Goal: Transaction & Acquisition: Purchase product/service

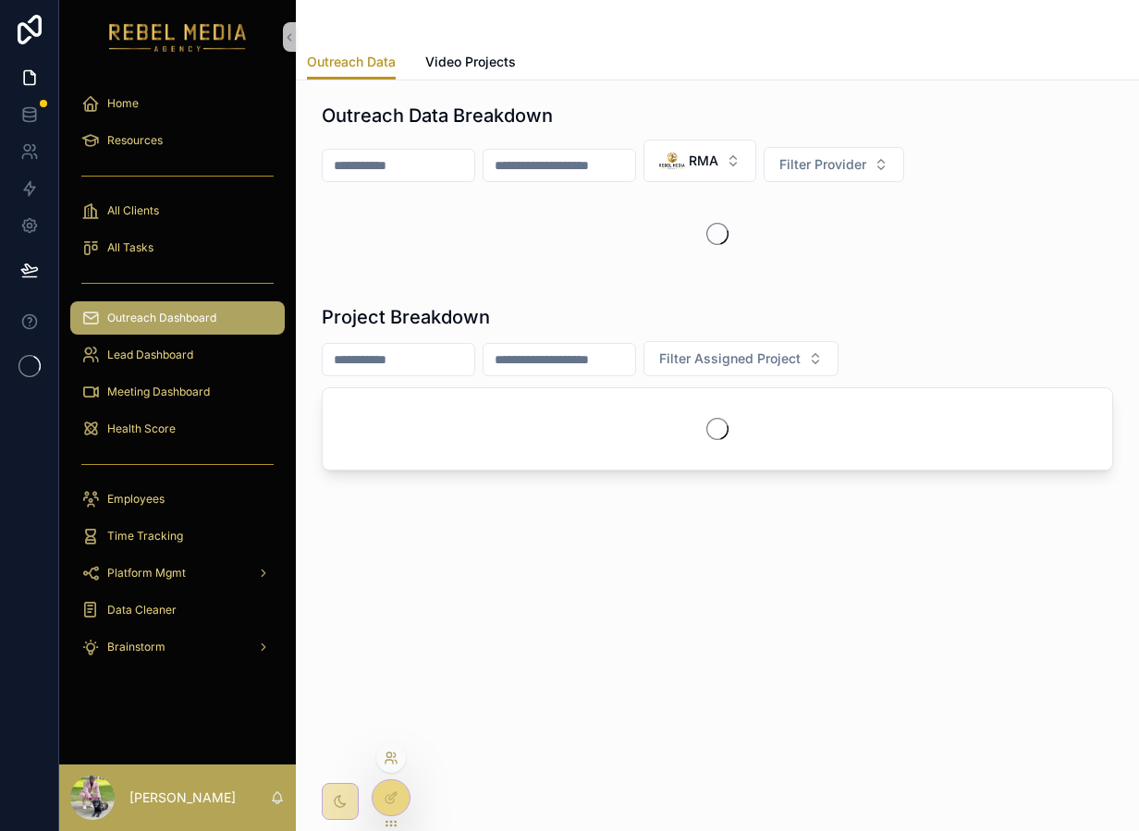
click at [391, 755] on icon at bounding box center [389, 755] width 5 height 5
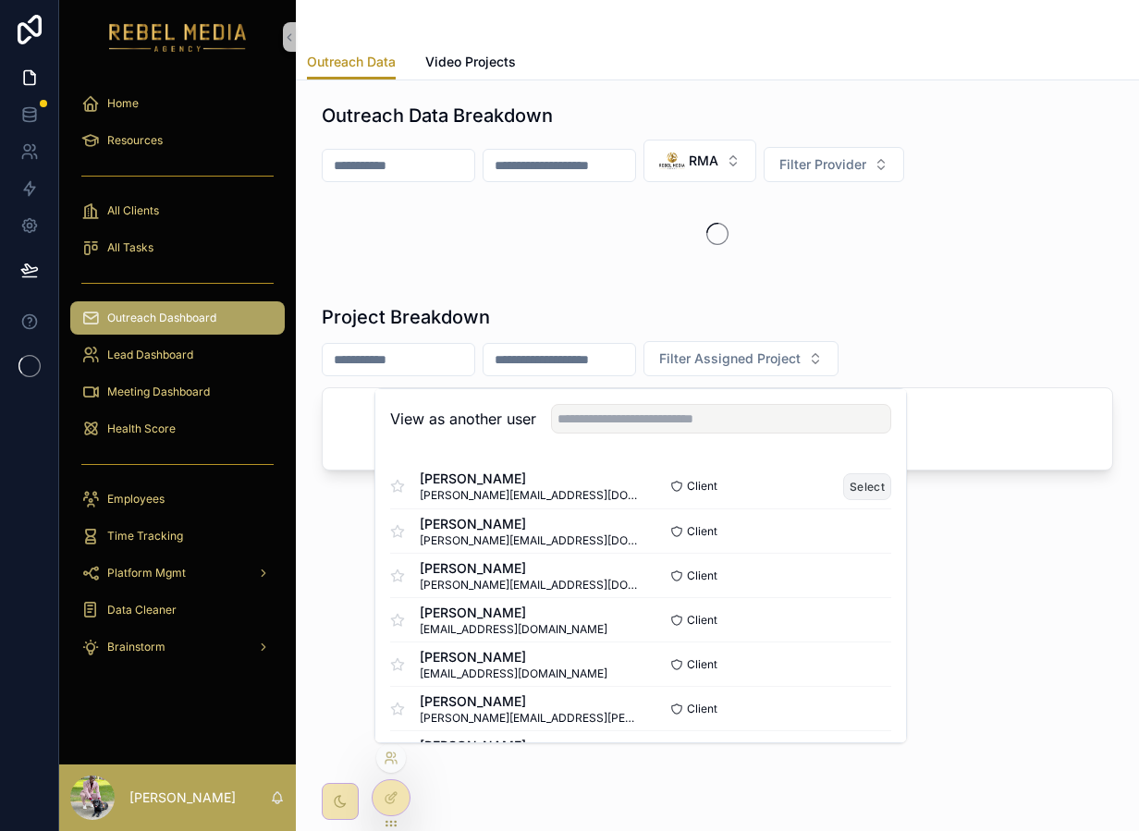
click at [865, 482] on button "Select" at bounding box center [867, 486] width 48 height 27
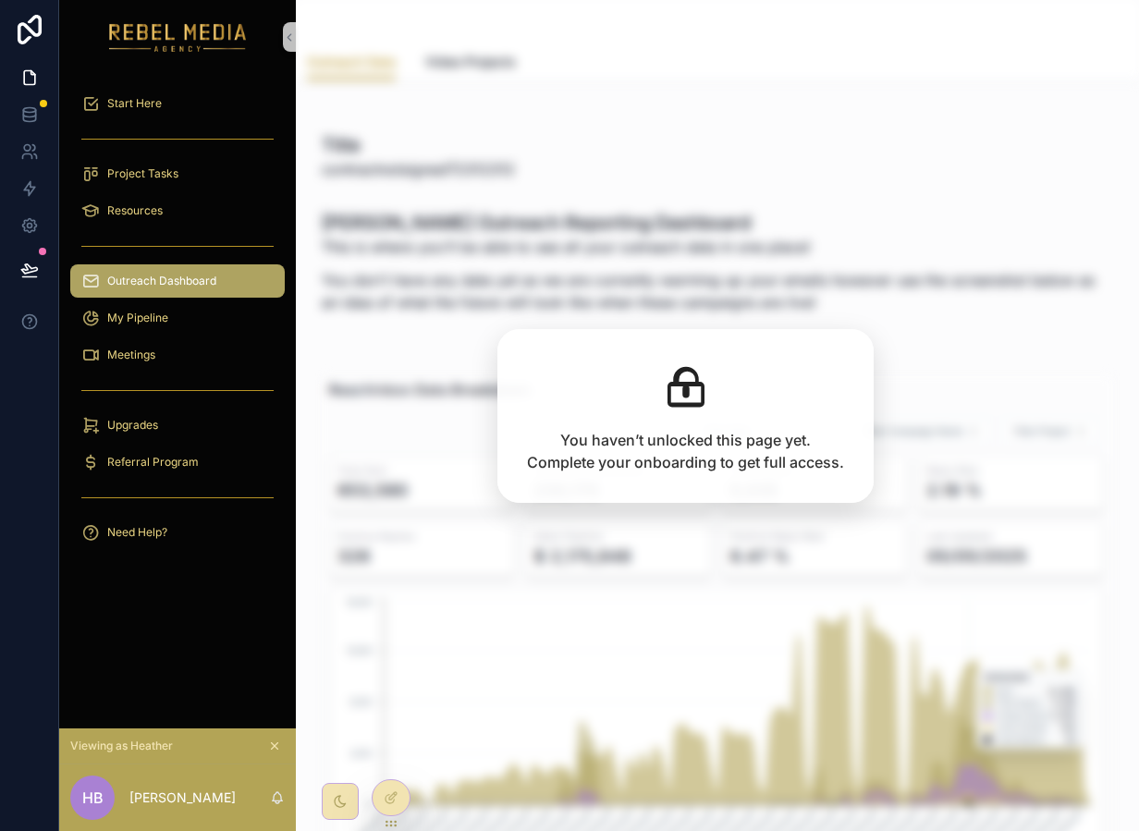
click at [180, 120] on div "Start Here" at bounding box center [177, 103] width 237 height 37
click at [176, 105] on div "Start Here" at bounding box center [177, 104] width 192 height 30
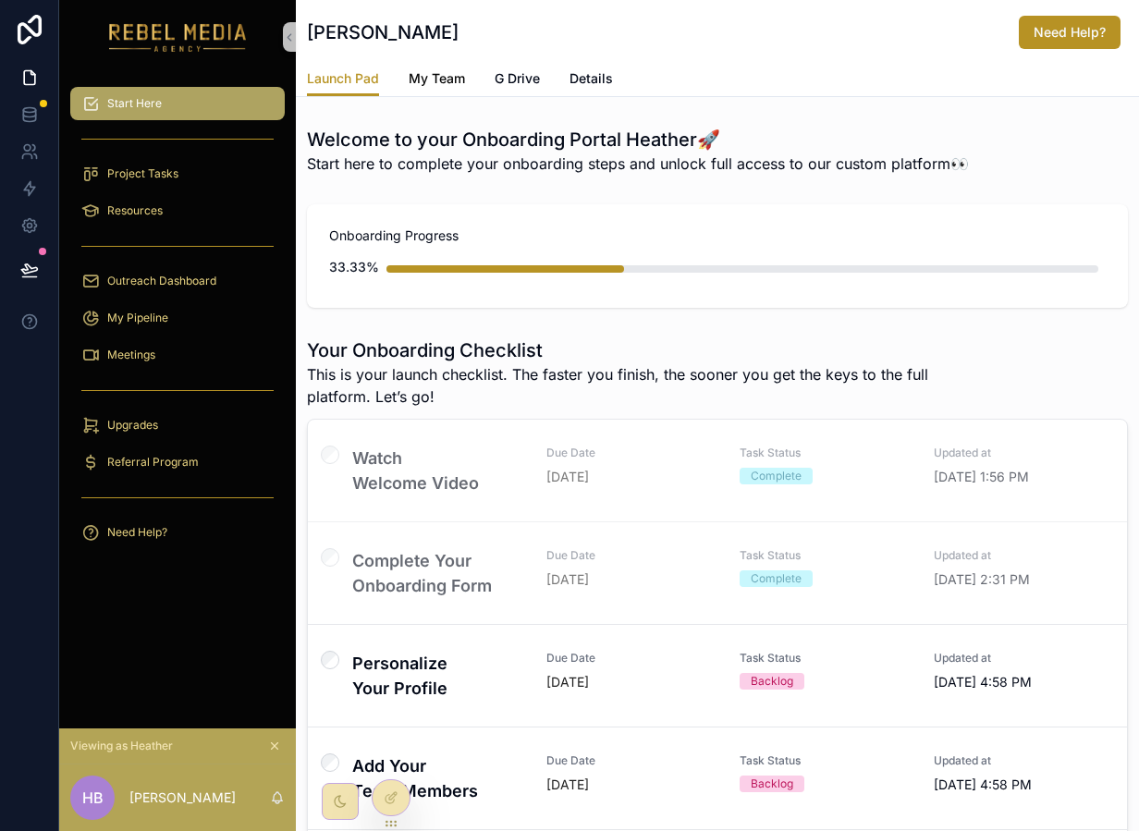
click at [424, 93] on link "My Team" at bounding box center [437, 80] width 56 height 37
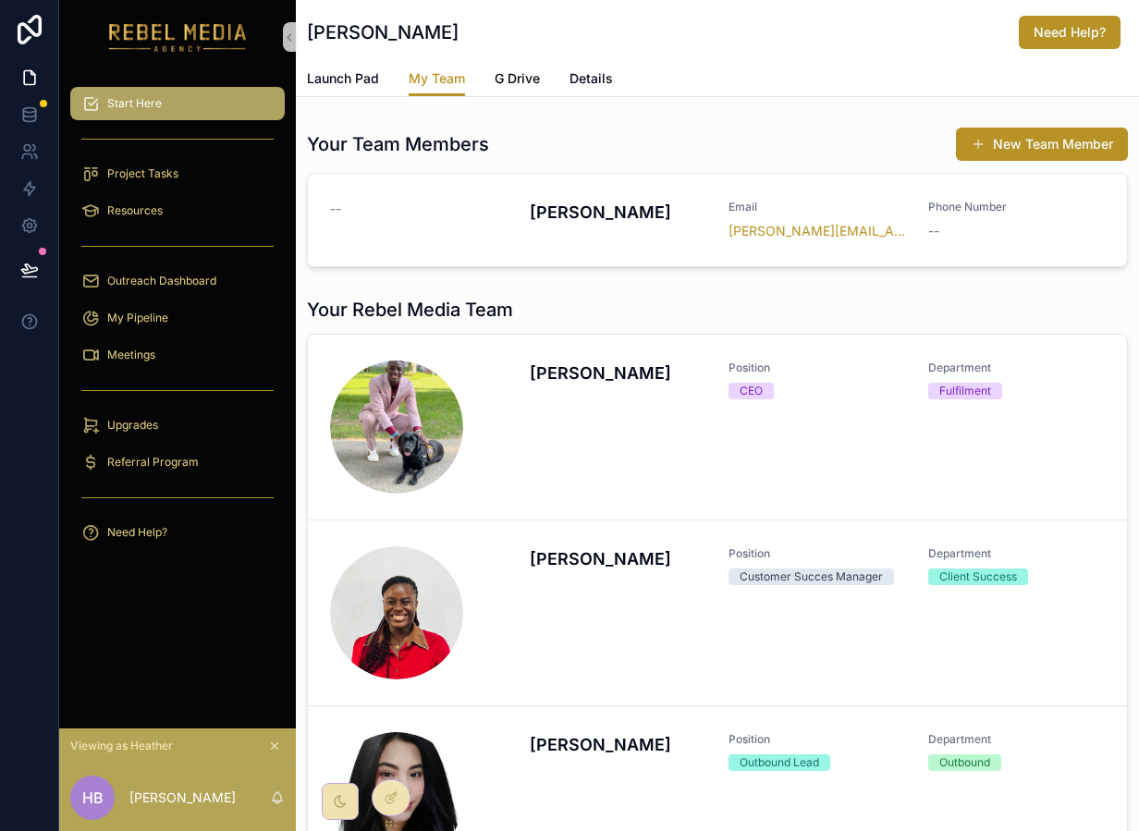
click at [529, 77] on span "G Drive" at bounding box center [517, 78] width 45 height 18
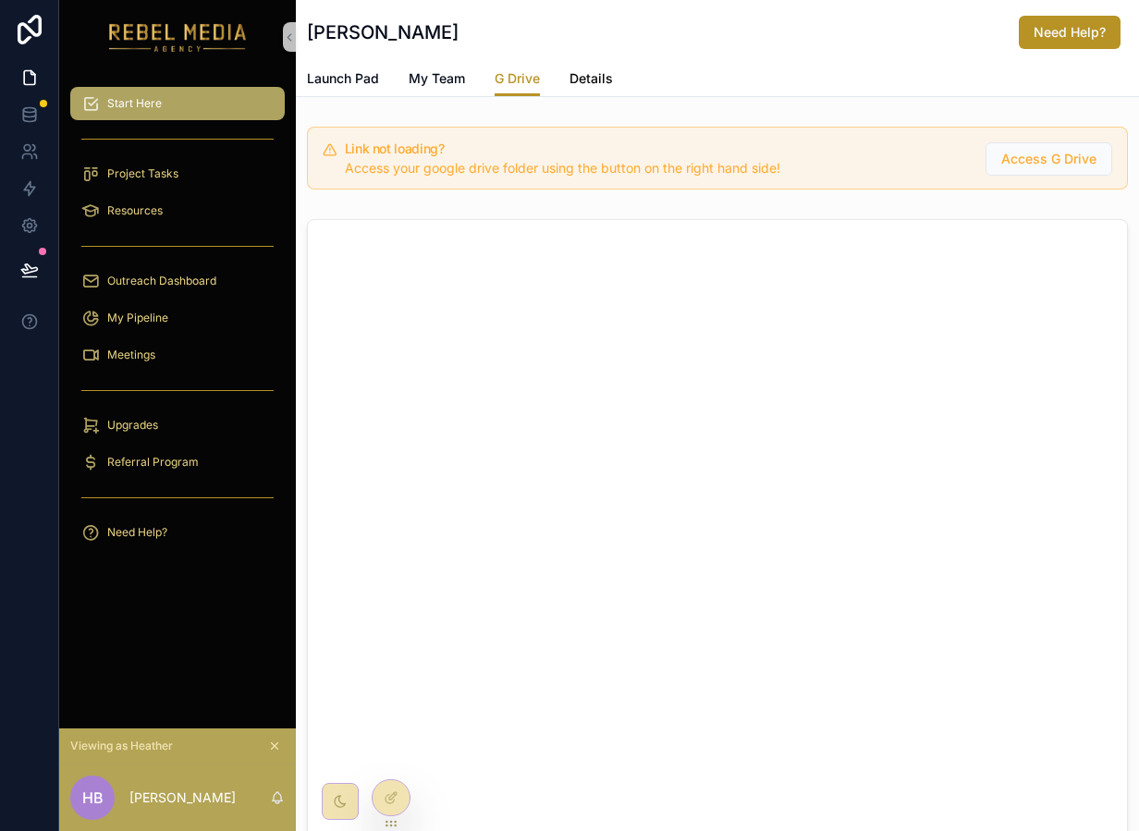
click at [583, 73] on span "Details" at bounding box center [591, 78] width 43 height 18
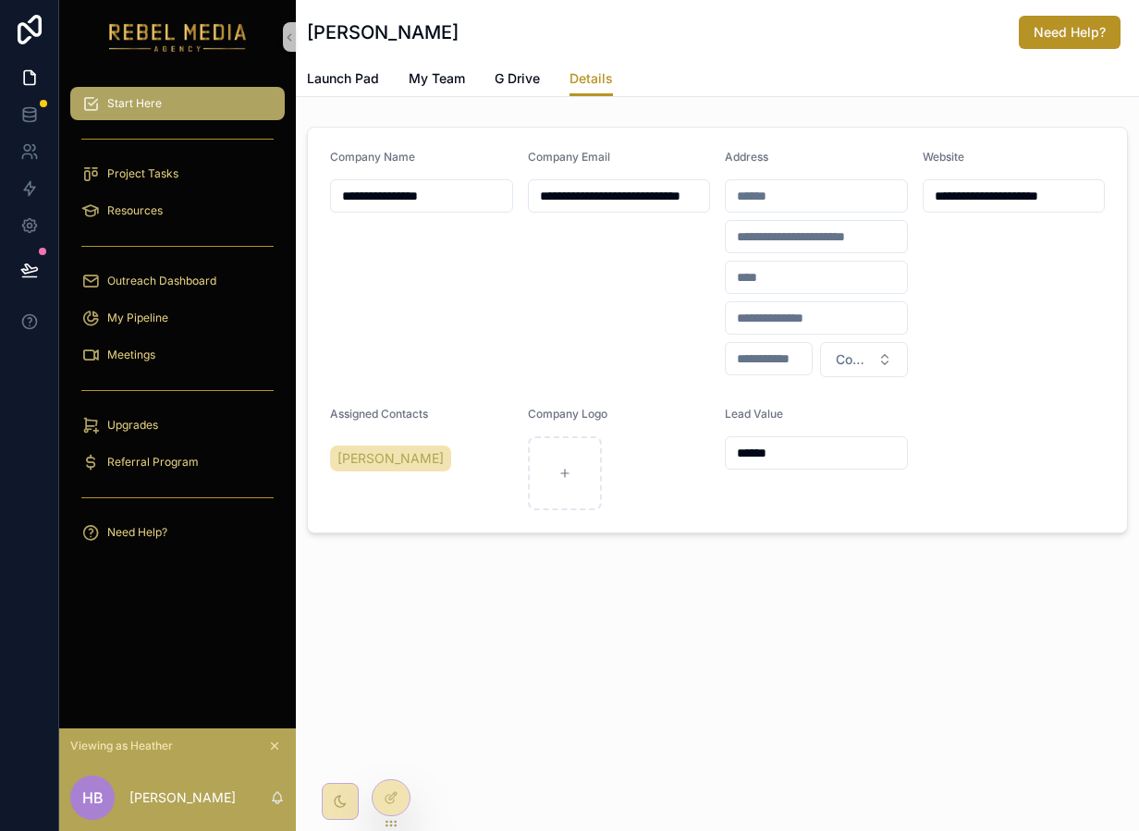
drag, startPoint x: 757, startPoint y: 449, endPoint x: 730, endPoint y: 449, distance: 26.8
click at [730, 449] on input "******" at bounding box center [816, 453] width 181 height 26
type input "*******"
click at [1050, 428] on form "**********" at bounding box center [717, 330] width 819 height 405
click at [512, 83] on span "G Drive" at bounding box center [517, 78] width 45 height 18
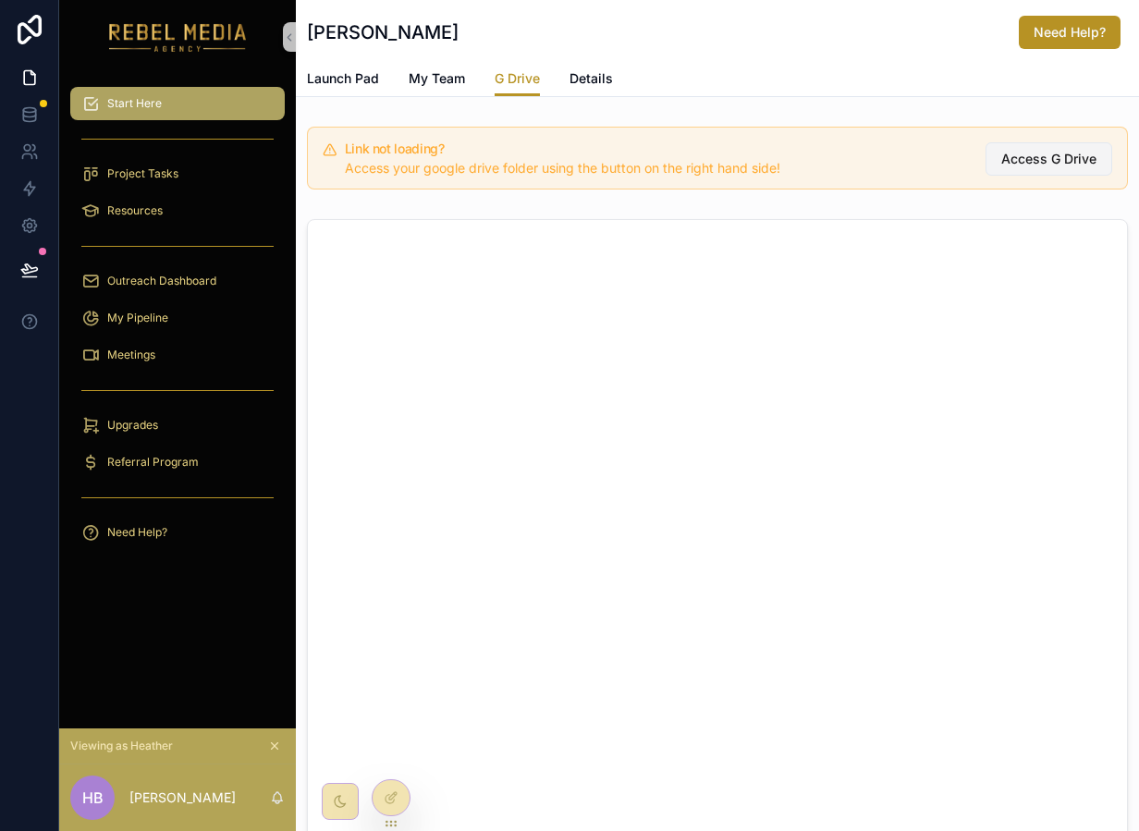
click at [1028, 164] on span "Access G Drive" at bounding box center [1048, 159] width 95 height 18
click at [1018, 162] on span "Access G Drive" at bounding box center [1048, 159] width 95 height 18
click at [428, 80] on span "My Team" at bounding box center [437, 78] width 56 height 18
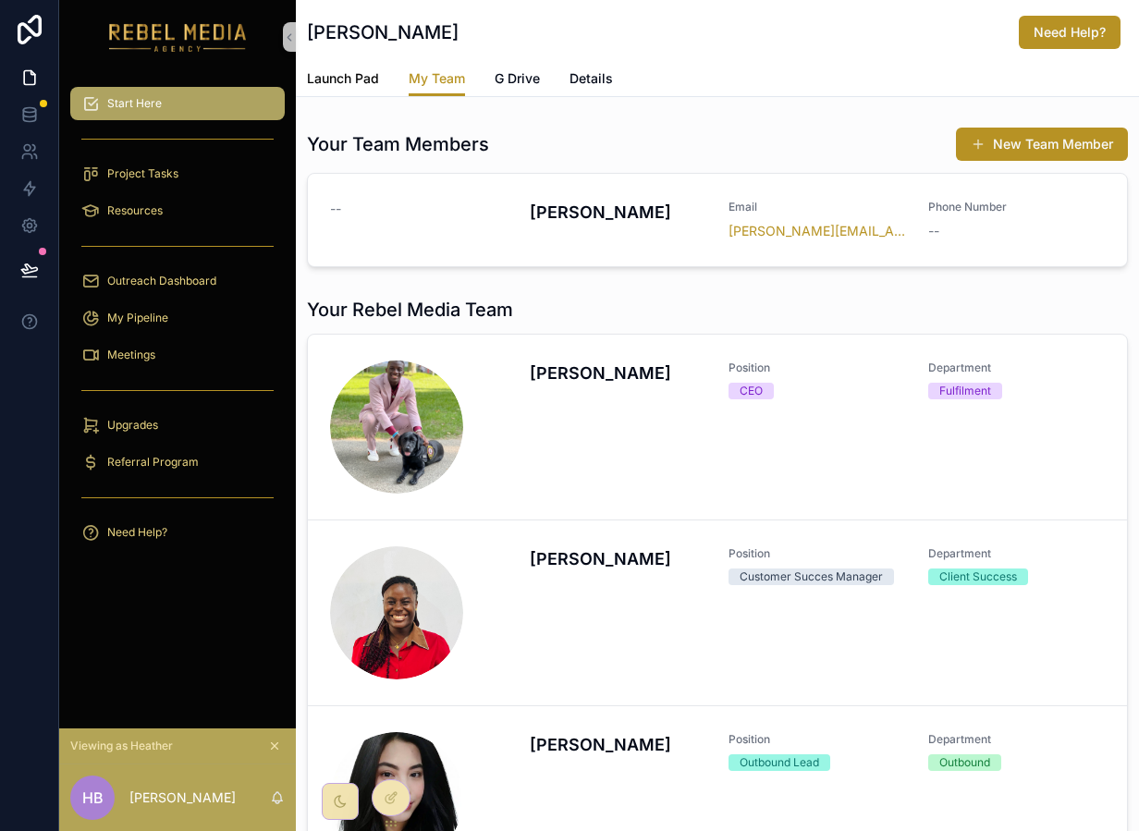
click at [340, 73] on span "Launch Pad" at bounding box center [343, 78] width 72 height 18
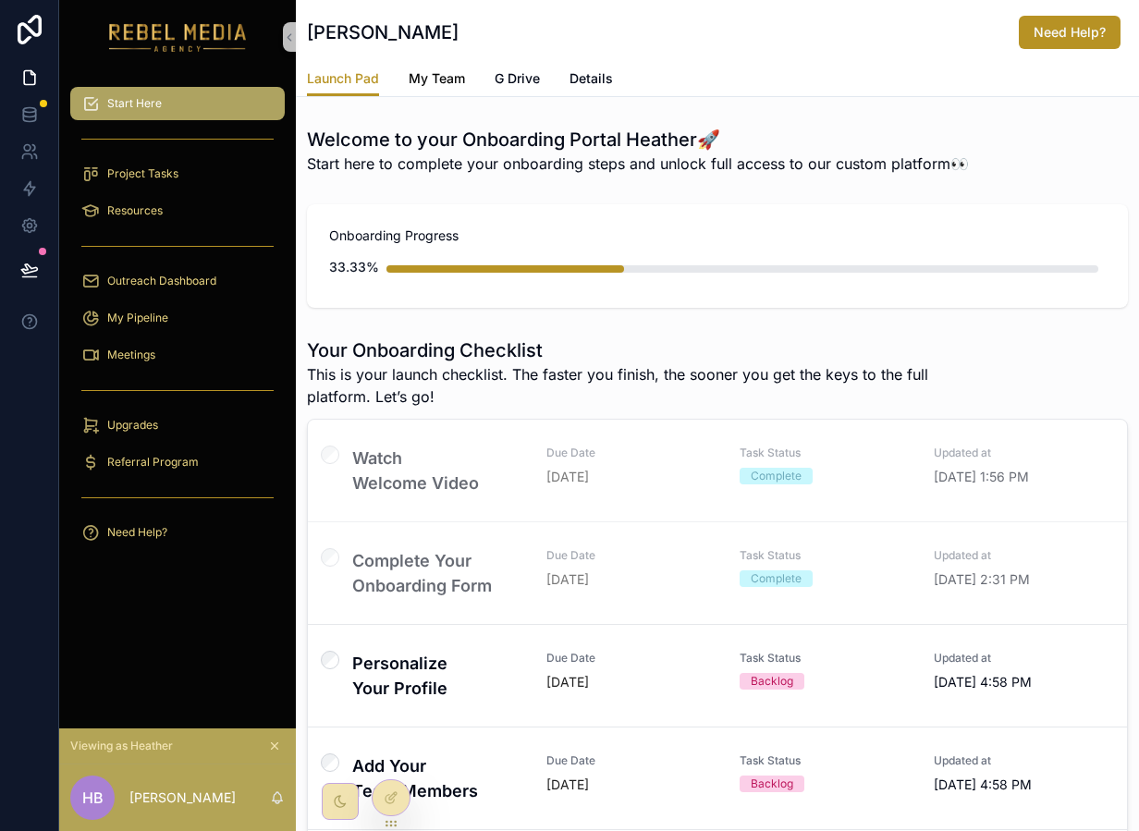
click at [444, 62] on link "My Team" at bounding box center [437, 80] width 56 height 37
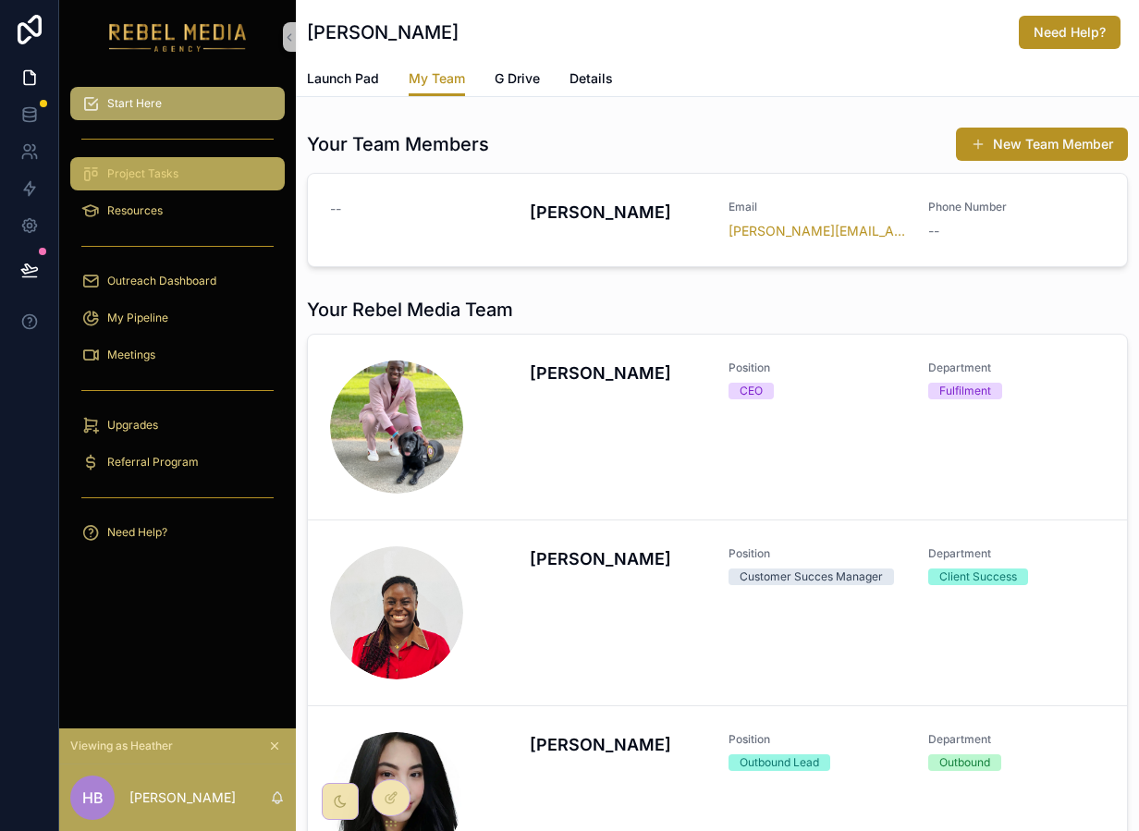
click at [169, 178] on span "Project Tasks" at bounding box center [142, 173] width 71 height 15
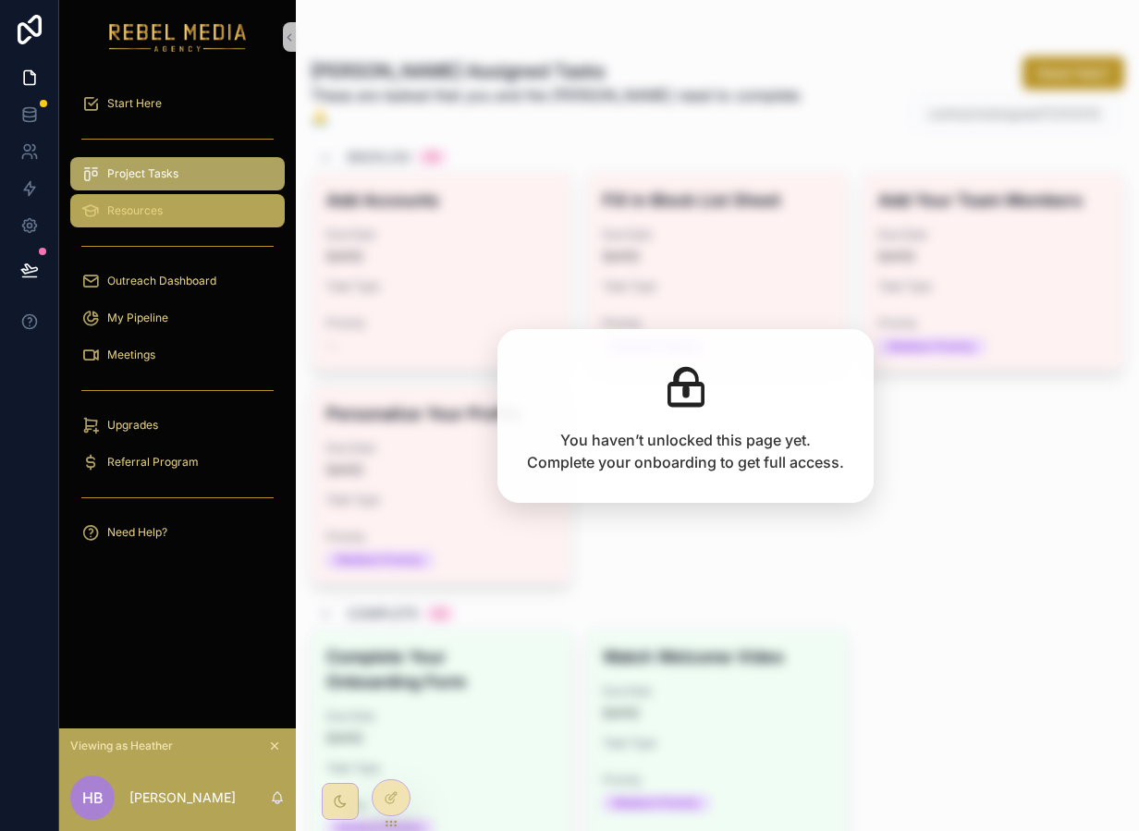
click at [157, 216] on span "Resources" at bounding box center [134, 210] width 55 height 15
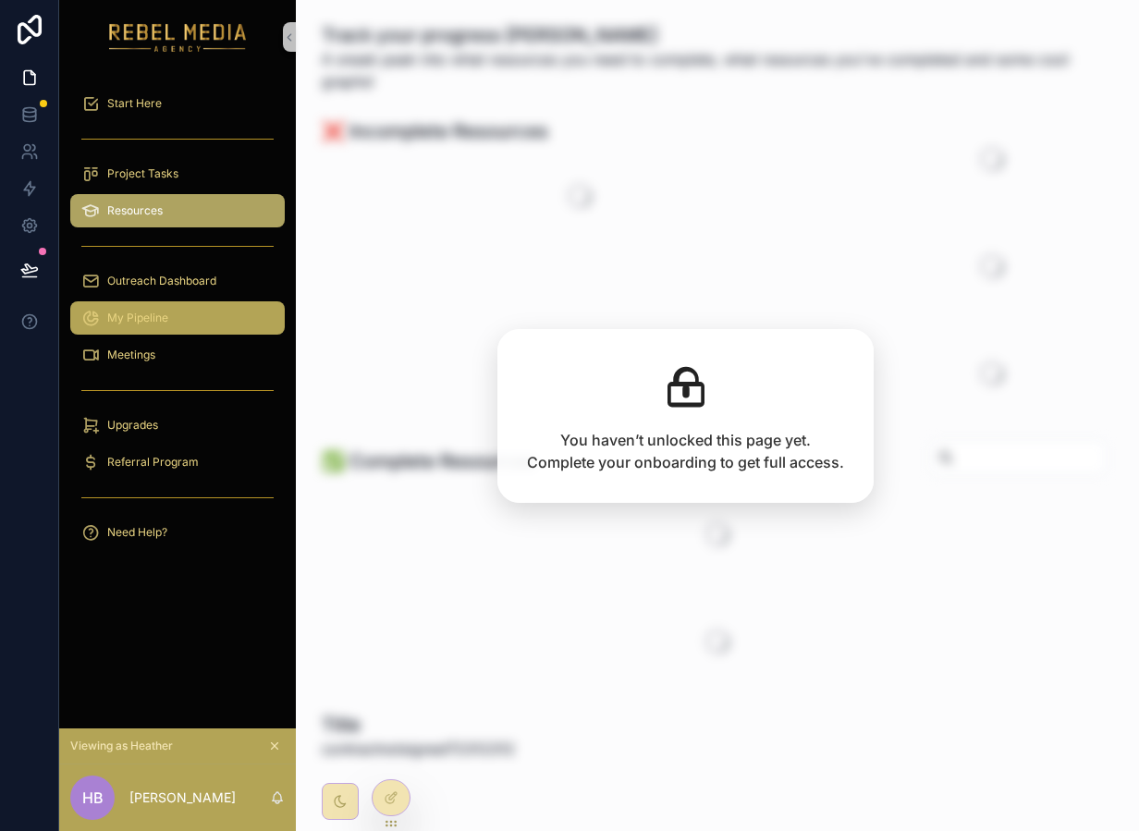
click at [205, 314] on div "My Pipeline" at bounding box center [177, 318] width 192 height 30
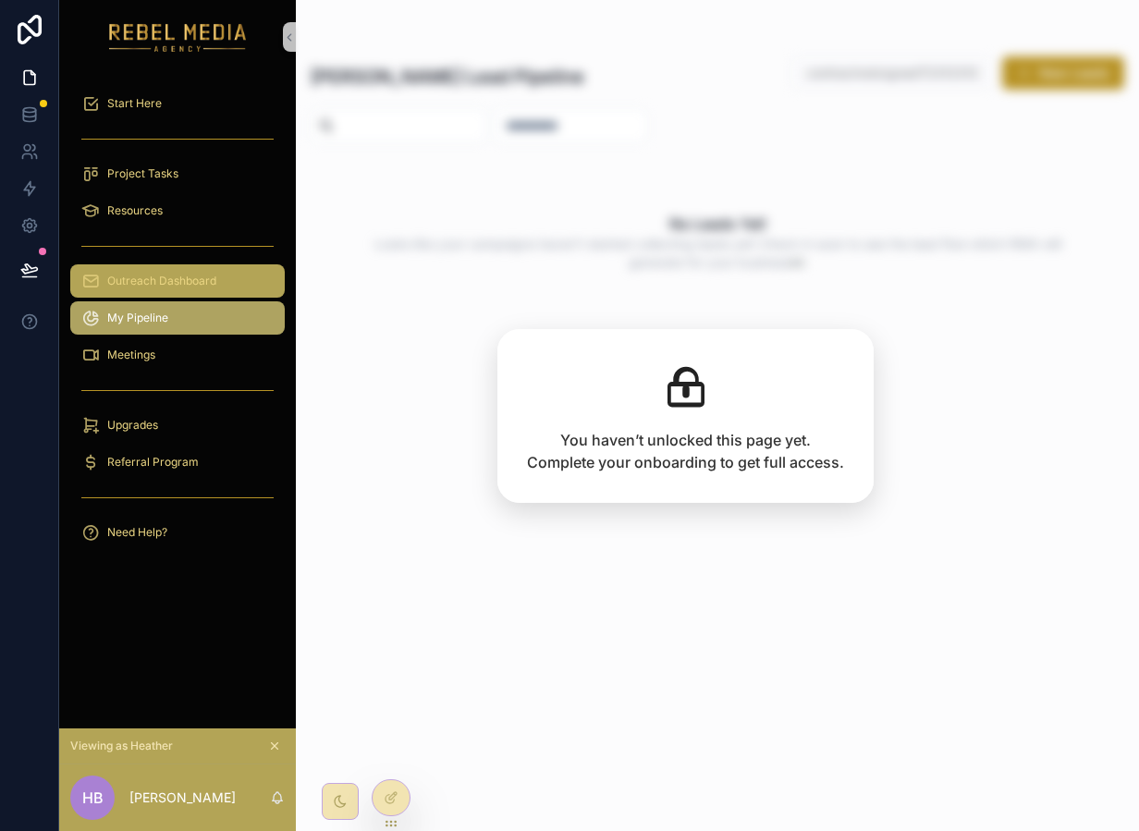
click at [190, 288] on span "Outreach Dashboard" at bounding box center [161, 281] width 109 height 15
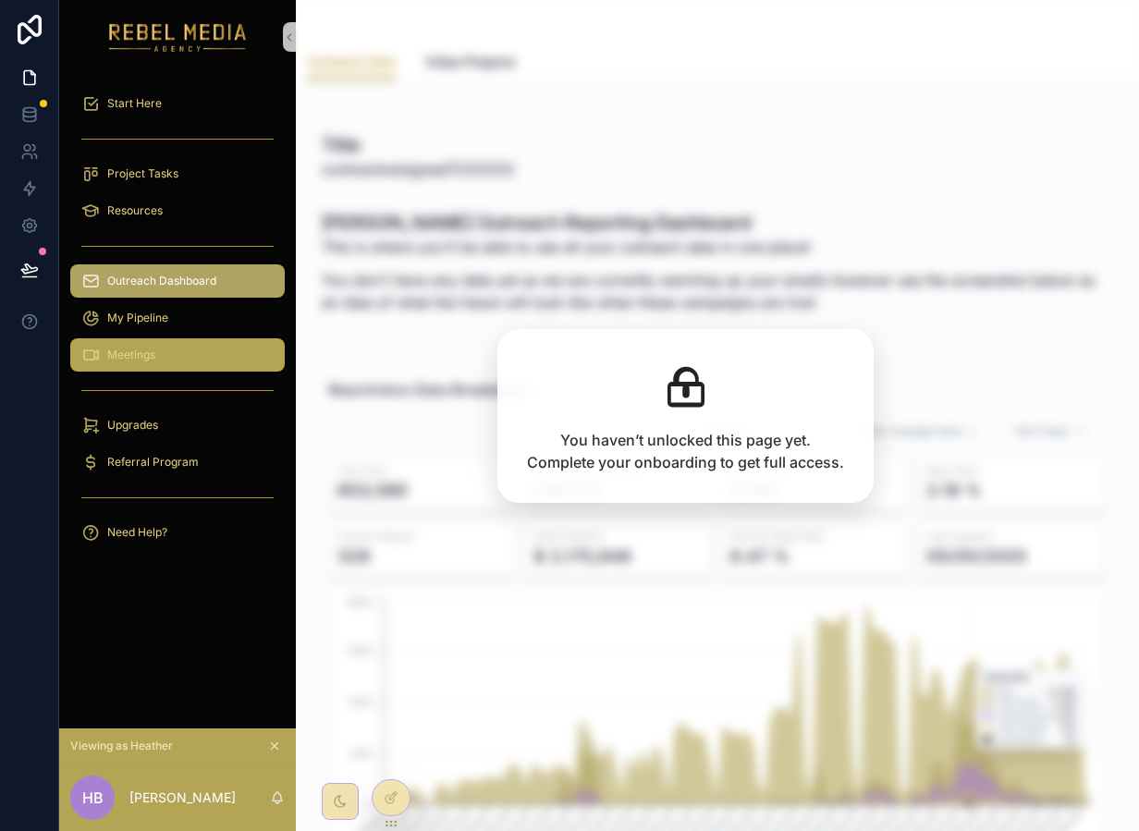
click at [182, 341] on div "Meetings" at bounding box center [177, 355] width 192 height 30
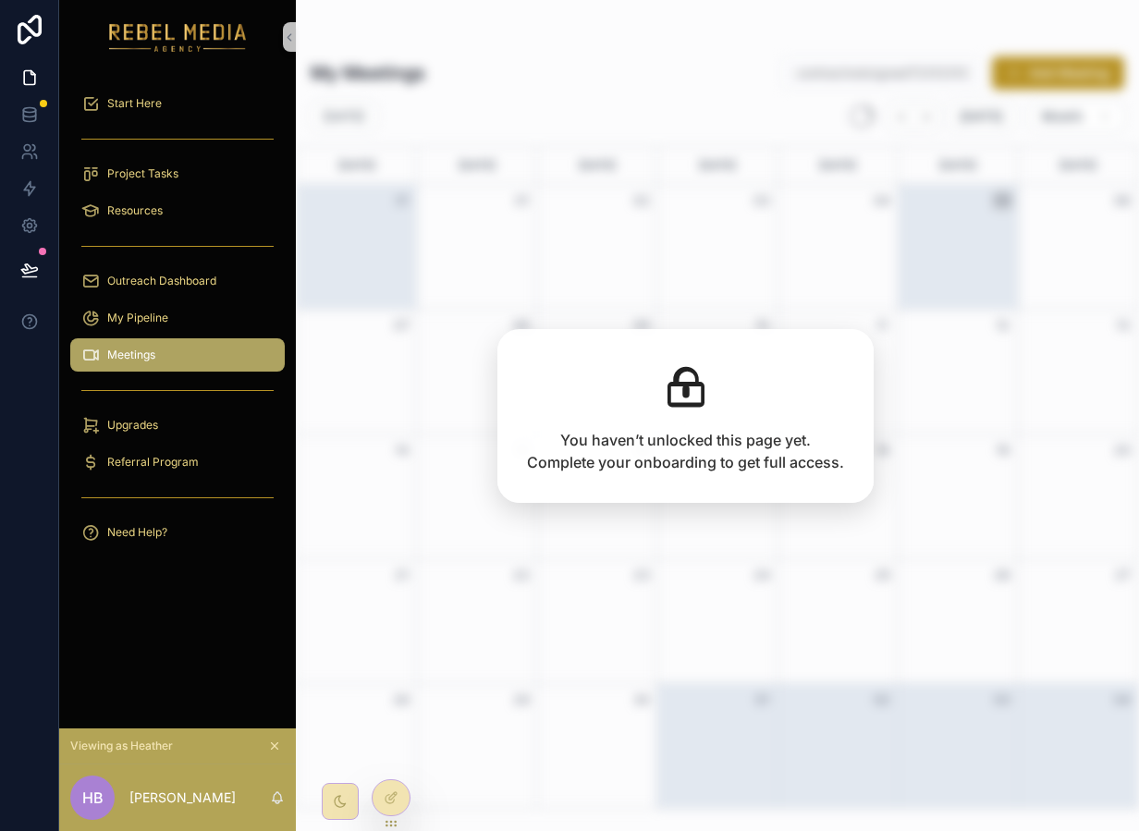
click at [163, 407] on div "Upgrades" at bounding box center [177, 425] width 237 height 37
click at [162, 424] on div "Upgrades" at bounding box center [177, 426] width 192 height 30
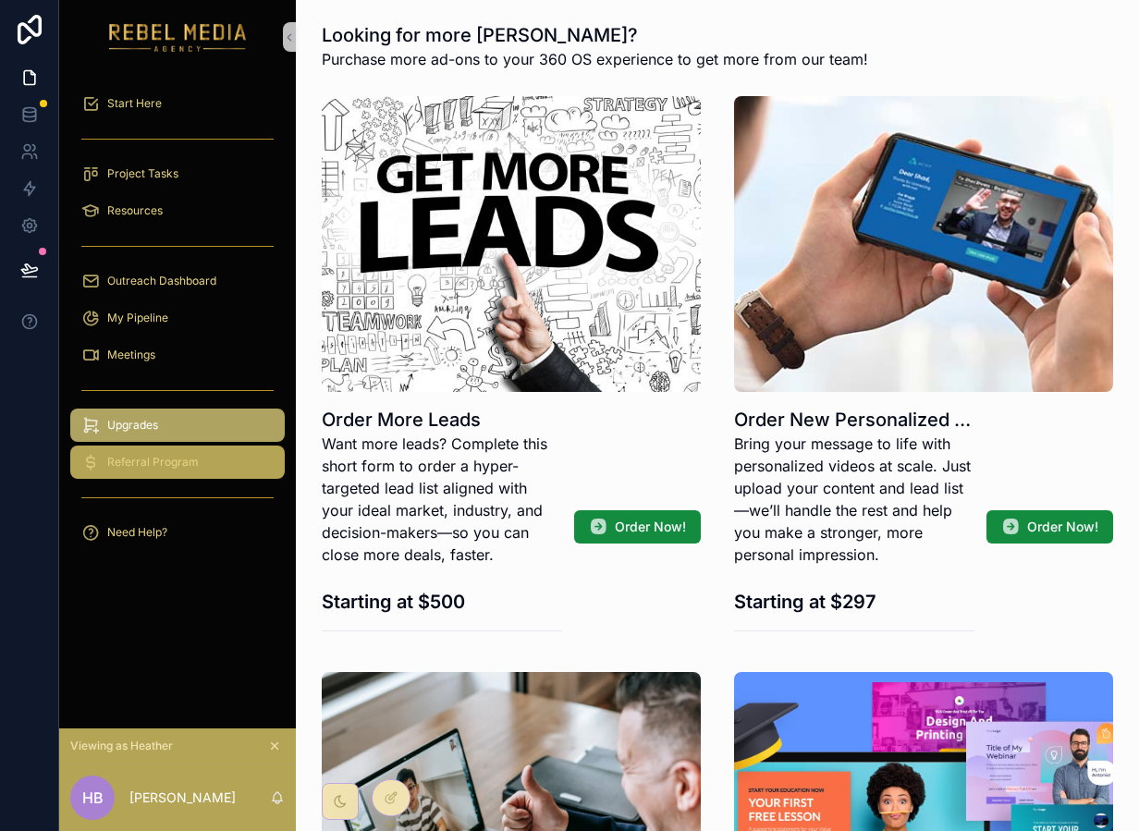
click at [166, 470] on div "Referral Program" at bounding box center [177, 463] width 192 height 30
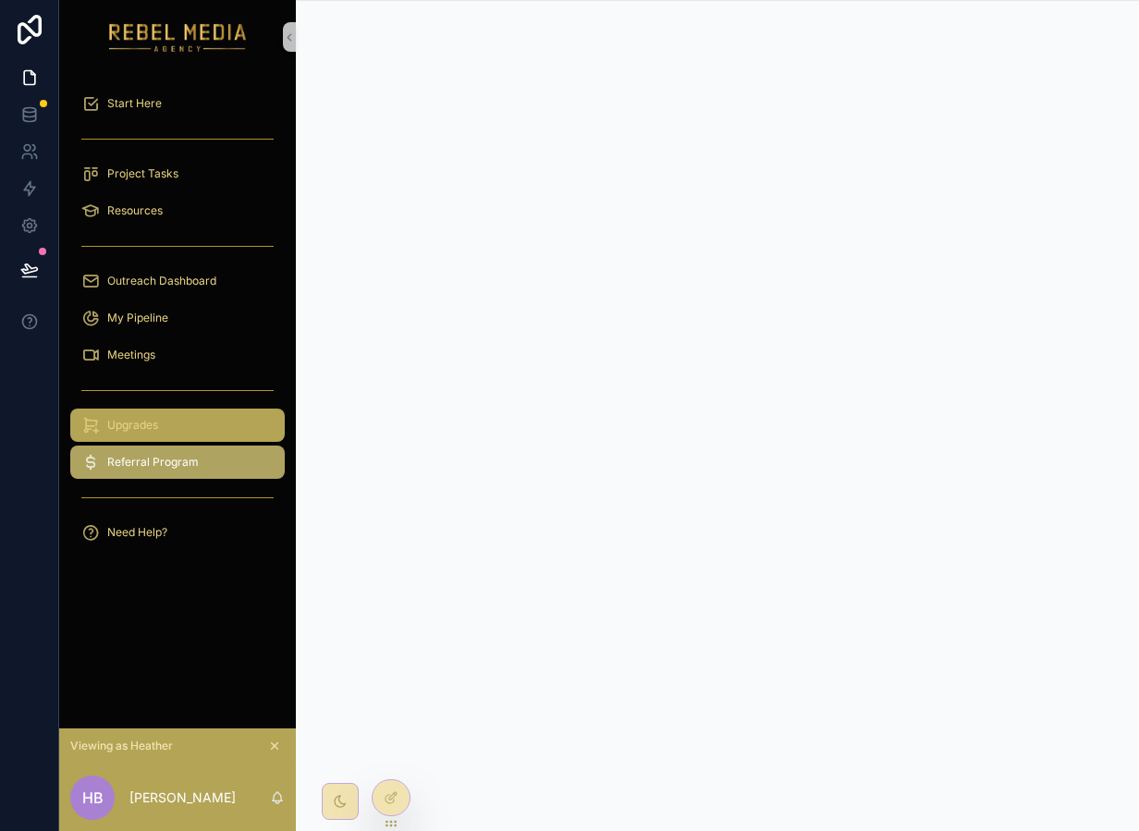
click at [155, 424] on span "Upgrades" at bounding box center [132, 425] width 51 height 15
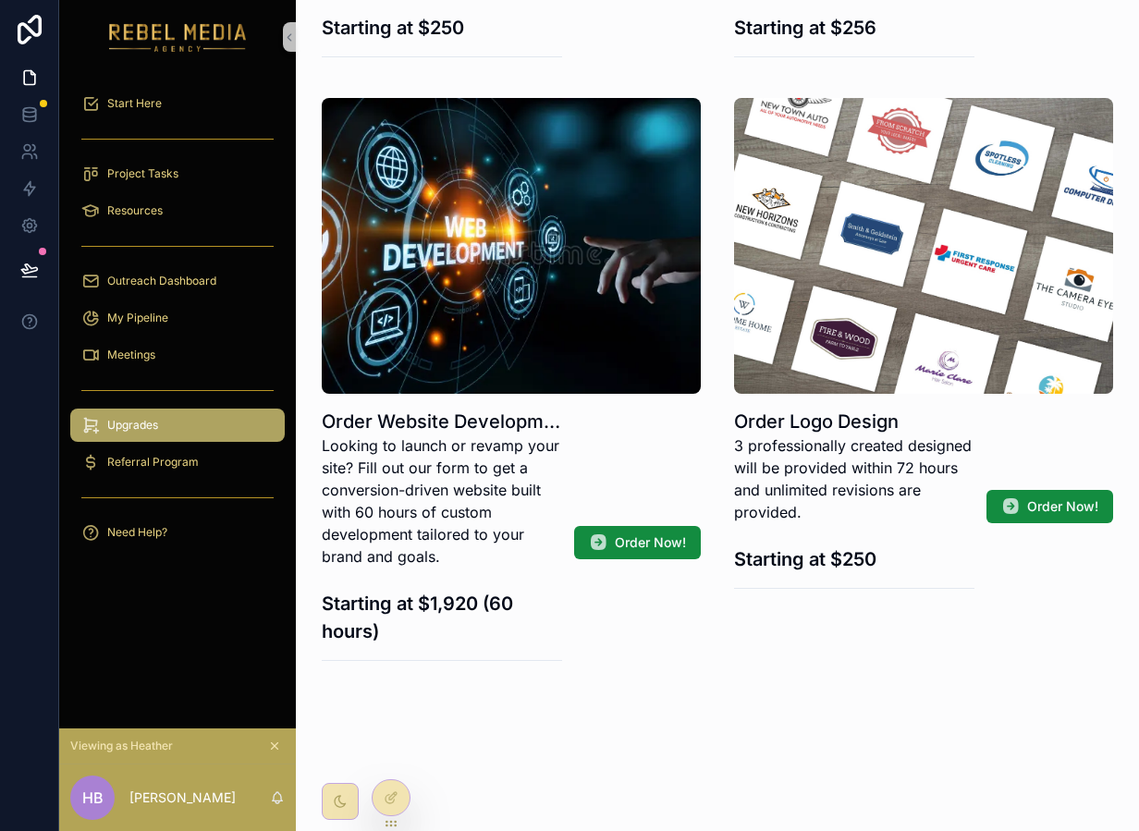
scroll to position [825, 0]
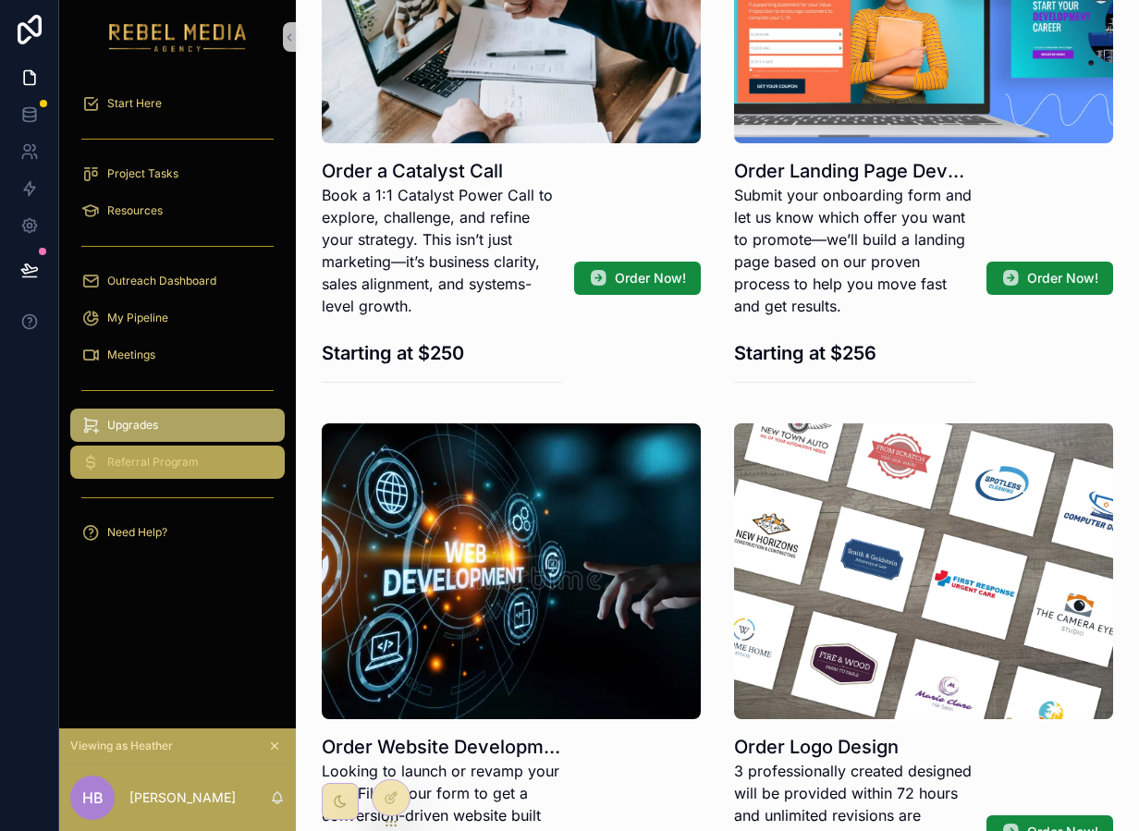
click at [159, 458] on span "Referral Program" at bounding box center [153, 462] width 92 height 15
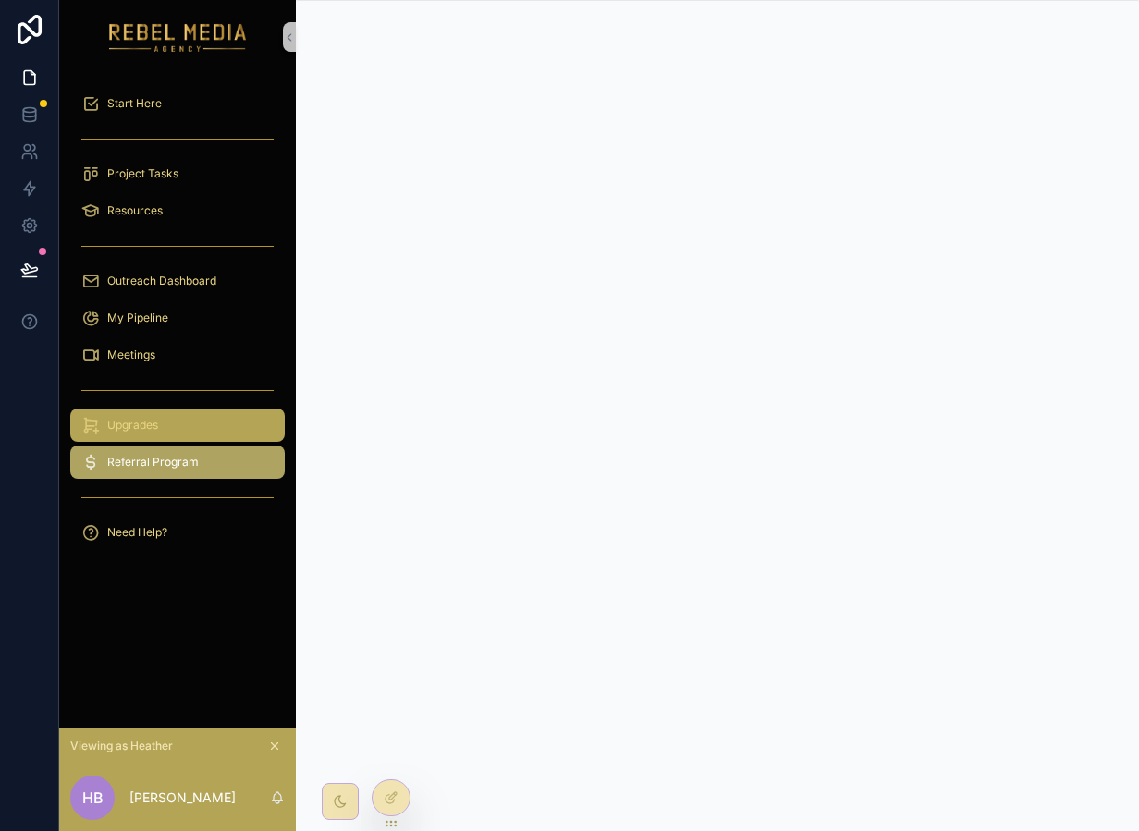
click at [152, 418] on span "Upgrades" at bounding box center [132, 425] width 51 height 15
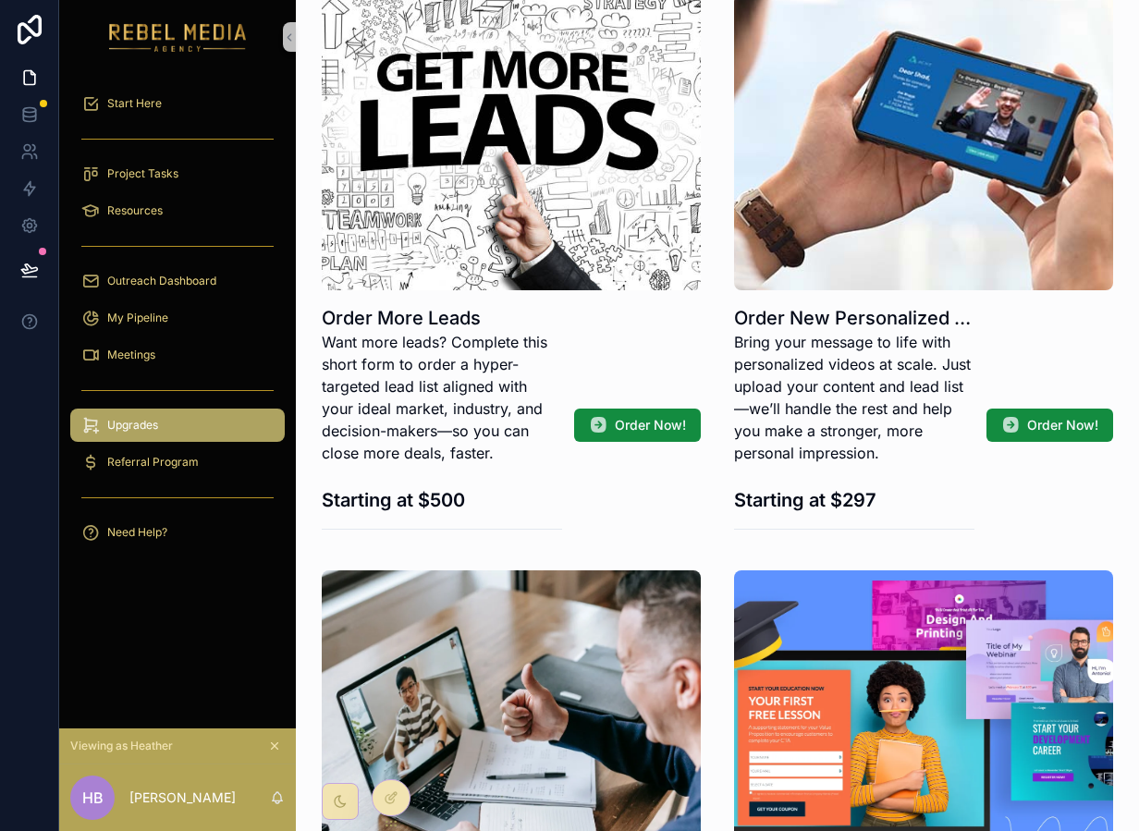
scroll to position [82, 0]
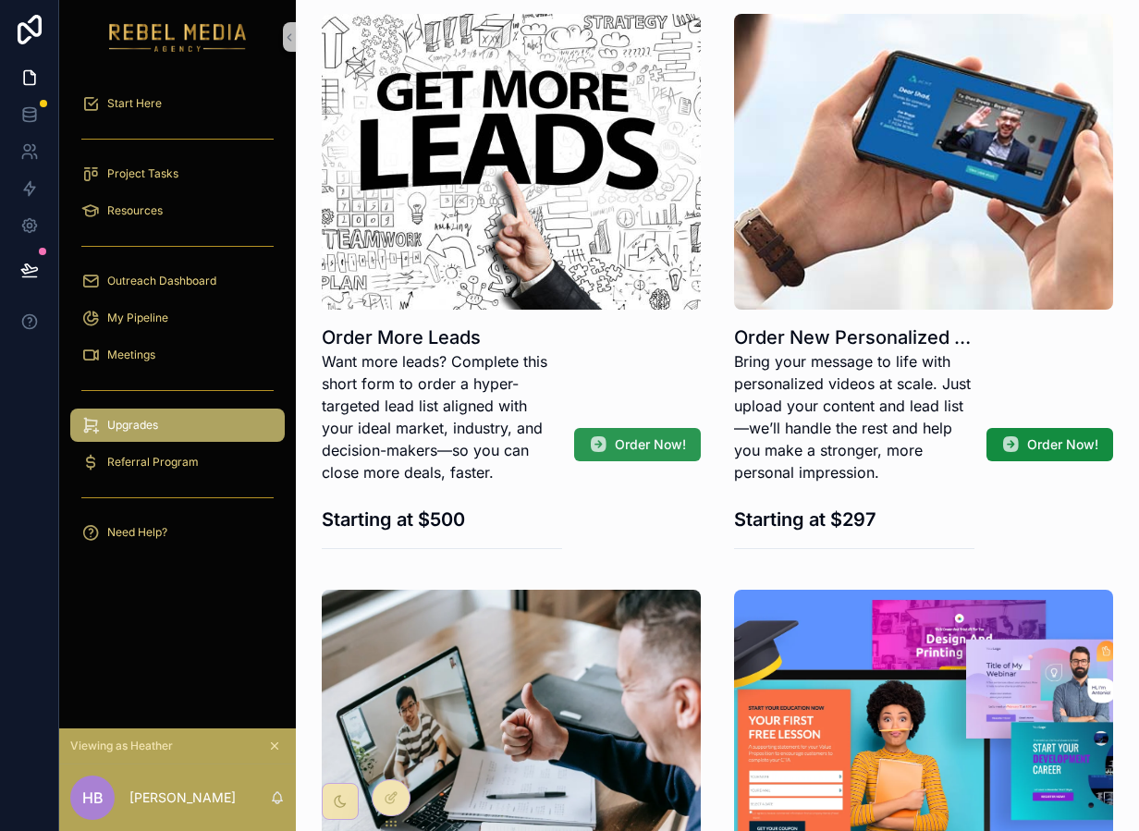
click at [609, 451] on button "Order Now!" at bounding box center [637, 444] width 127 height 33
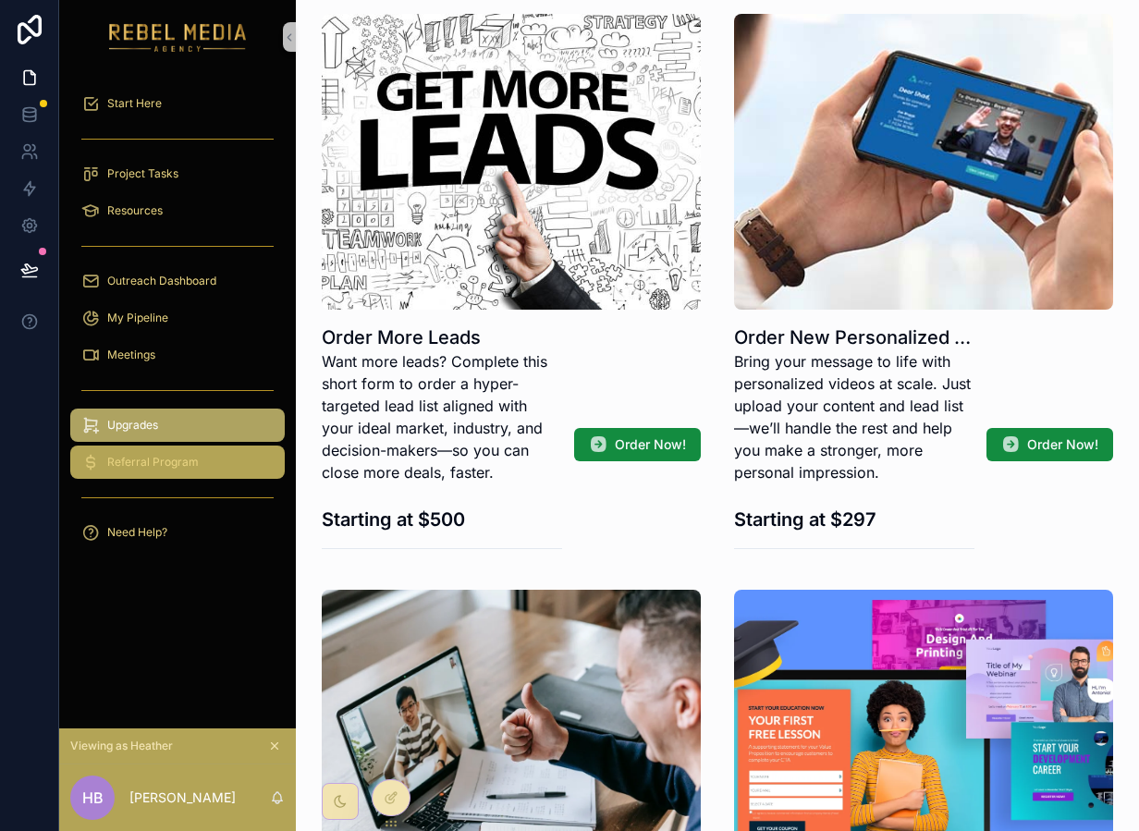
click at [211, 461] on div "Referral Program" at bounding box center [177, 463] width 192 height 30
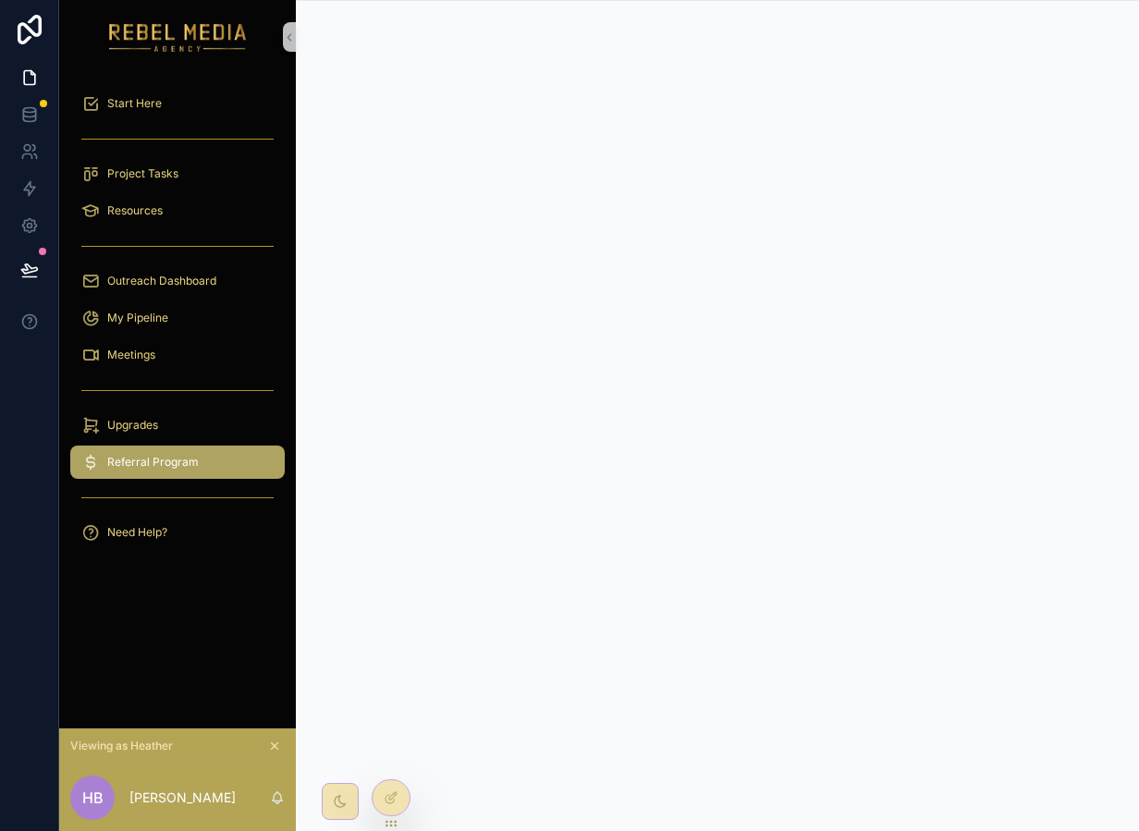
click at [195, 375] on div "scrollable content" at bounding box center [177, 390] width 215 height 30
click at [166, 407] on div "Upgrades" at bounding box center [177, 425] width 237 height 37
click at [157, 424] on span "Upgrades" at bounding box center [132, 425] width 51 height 15
